Goal: Obtain resource: Download file/media

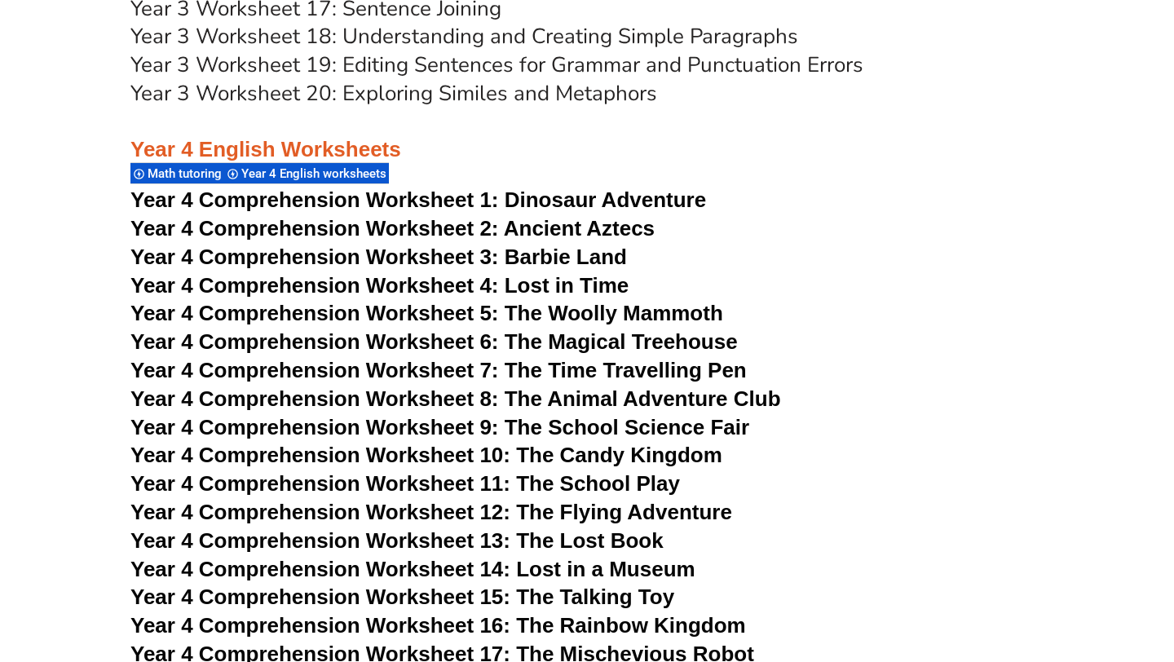
scroll to position [6380, 0]
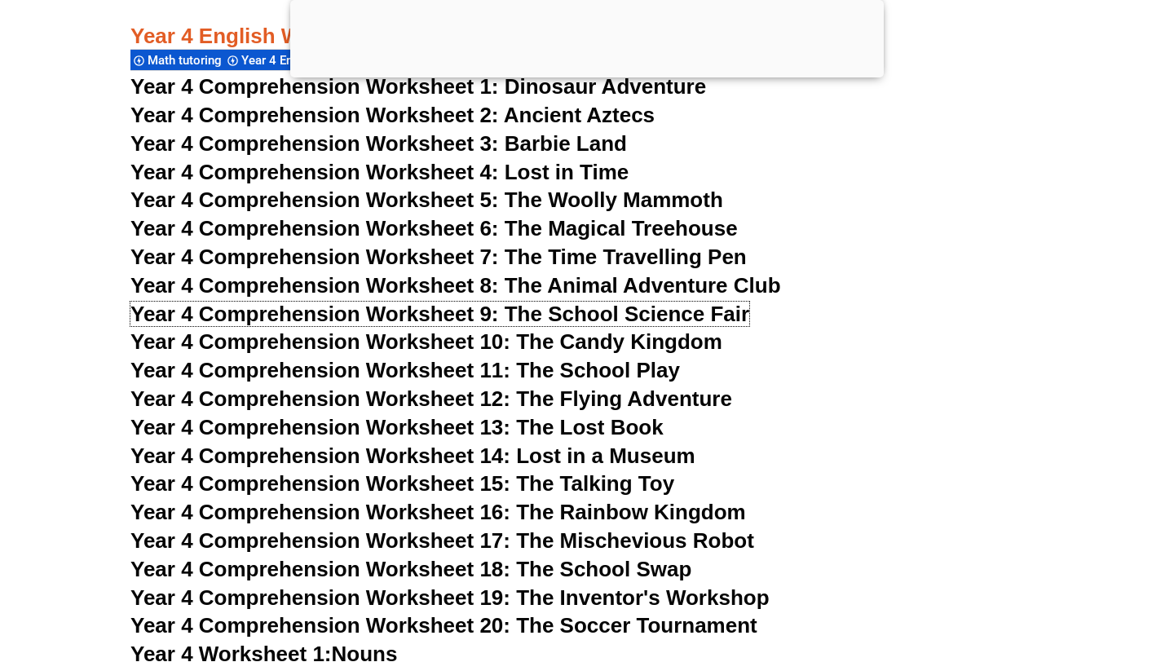
click at [492, 311] on span "Year 4 Comprehension Worksheet 9: The School Science Fair" at bounding box center [439, 314] width 619 height 24
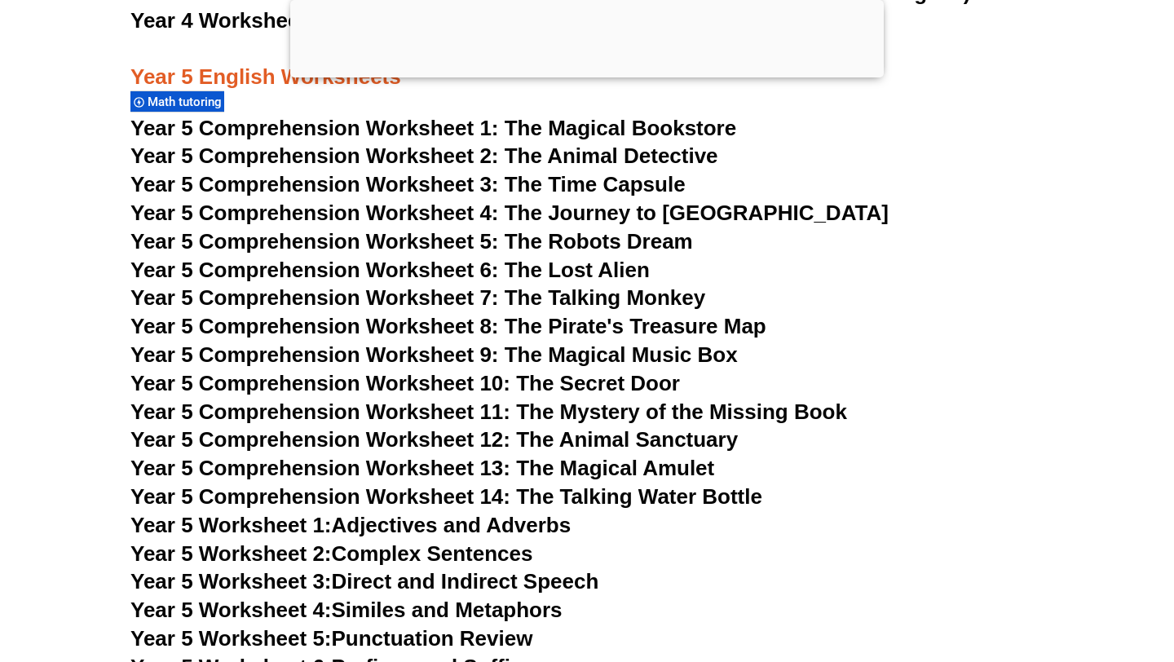
scroll to position [7557, 0]
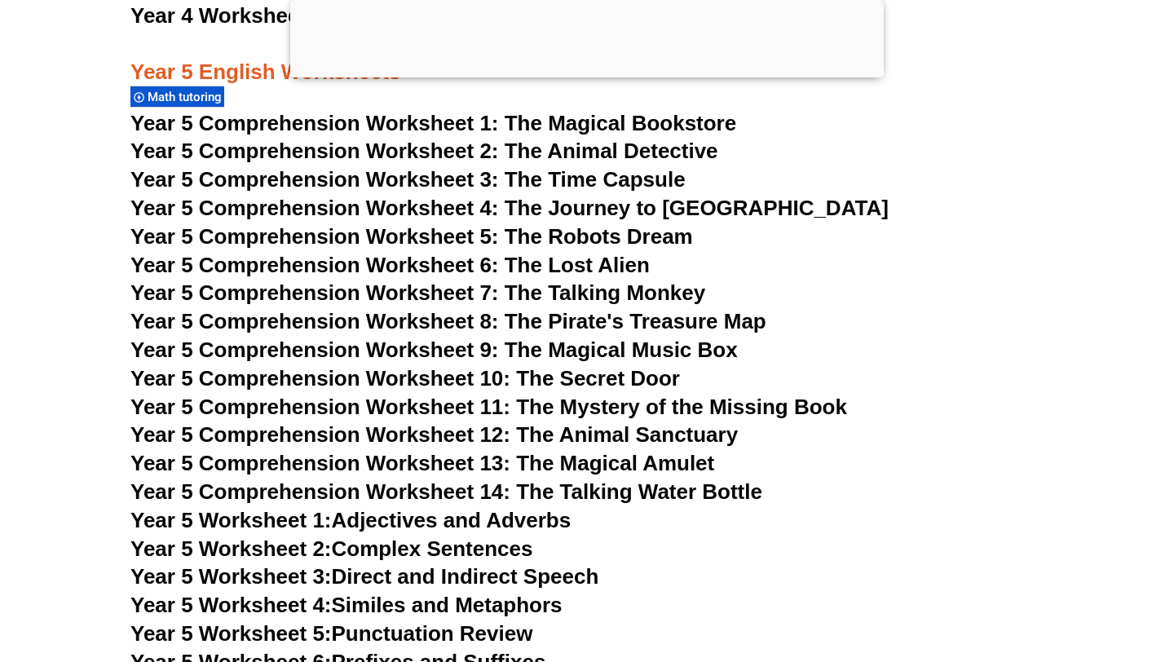
click at [247, 122] on span "Year 5 Comprehension Worksheet 1: The Magical Bookstore" at bounding box center [433, 123] width 606 height 24
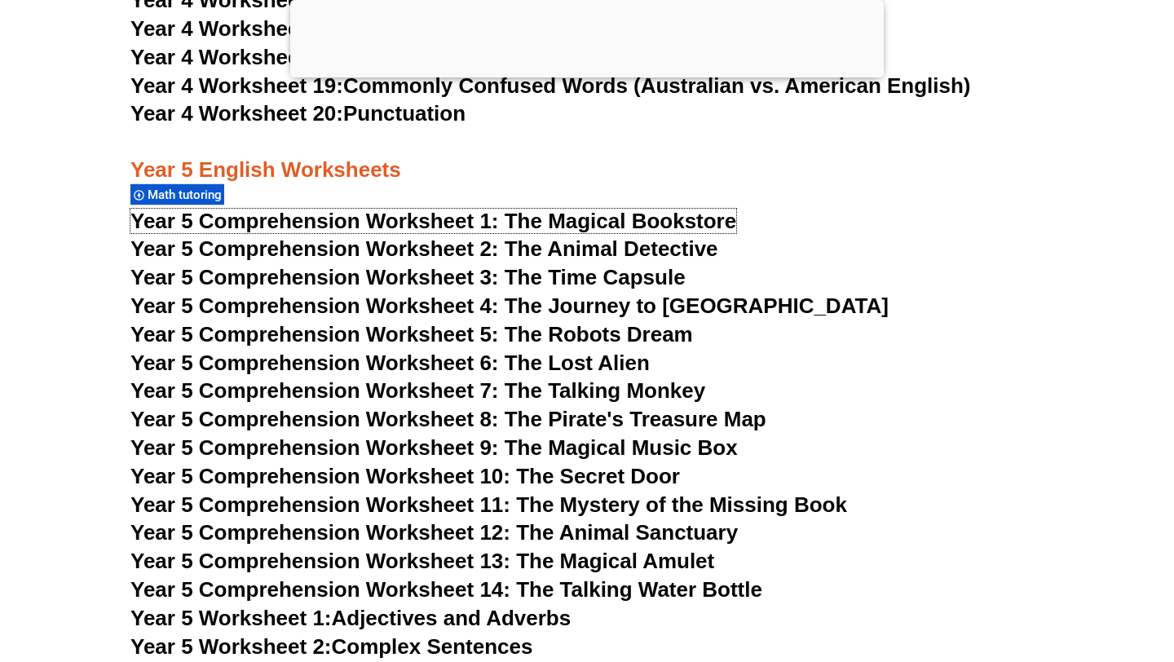
scroll to position [6913, 0]
